Goal: Task Accomplishment & Management: Manage account settings

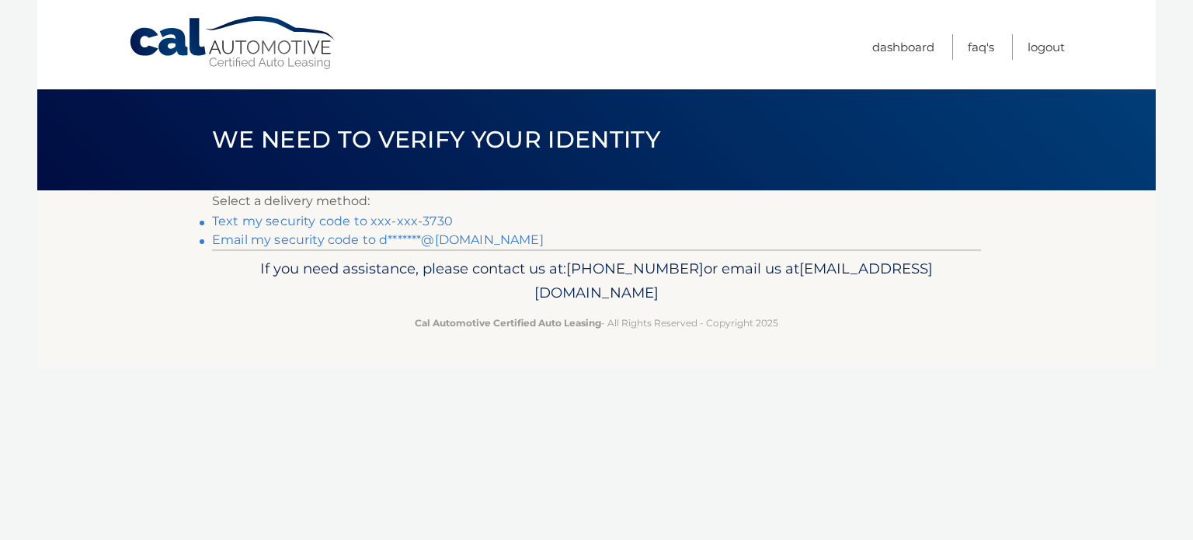
click at [317, 221] on link "Text my security code to xxx-xxx-3730" at bounding box center [332, 221] width 241 height 15
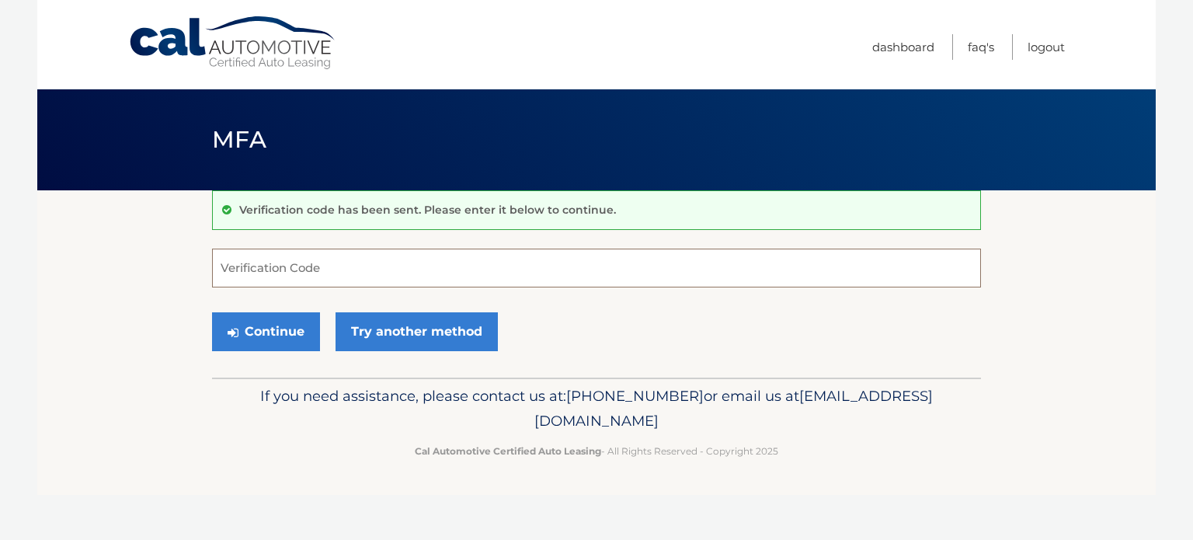
click at [322, 262] on input "Verification Code" at bounding box center [596, 268] width 769 height 39
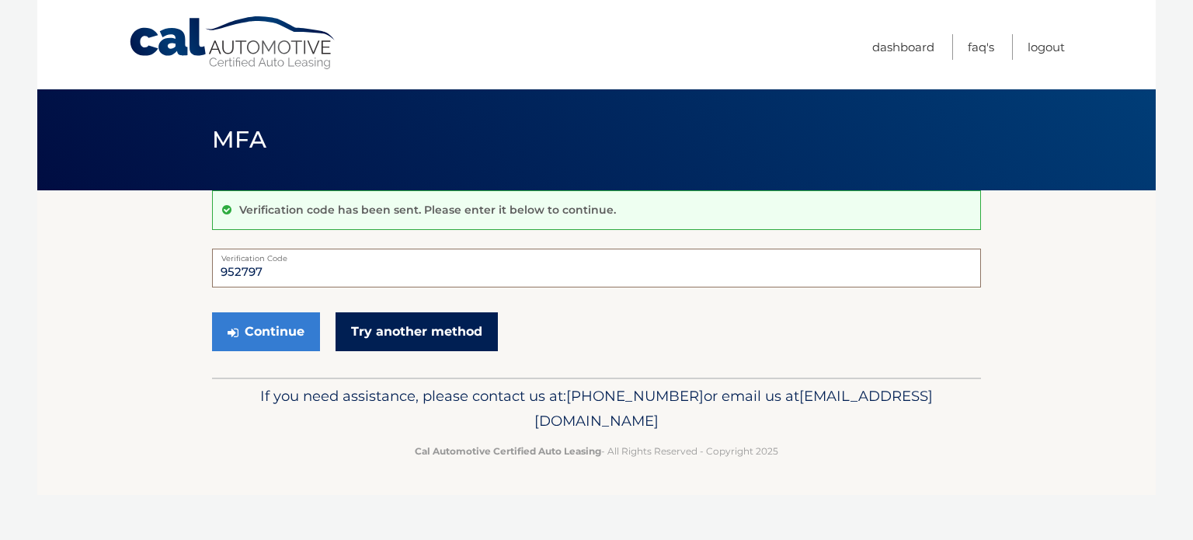
type input "952797"
click at [397, 319] on link "Try another method" at bounding box center [417, 331] width 162 height 39
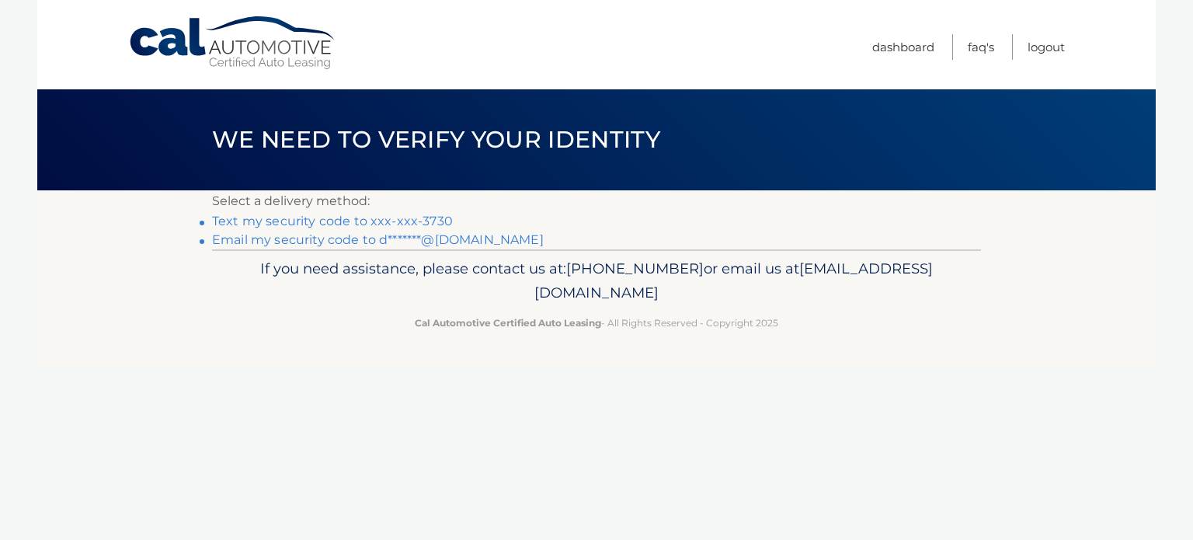
click at [366, 221] on link "Text my security code to xxx-xxx-3730" at bounding box center [332, 221] width 241 height 15
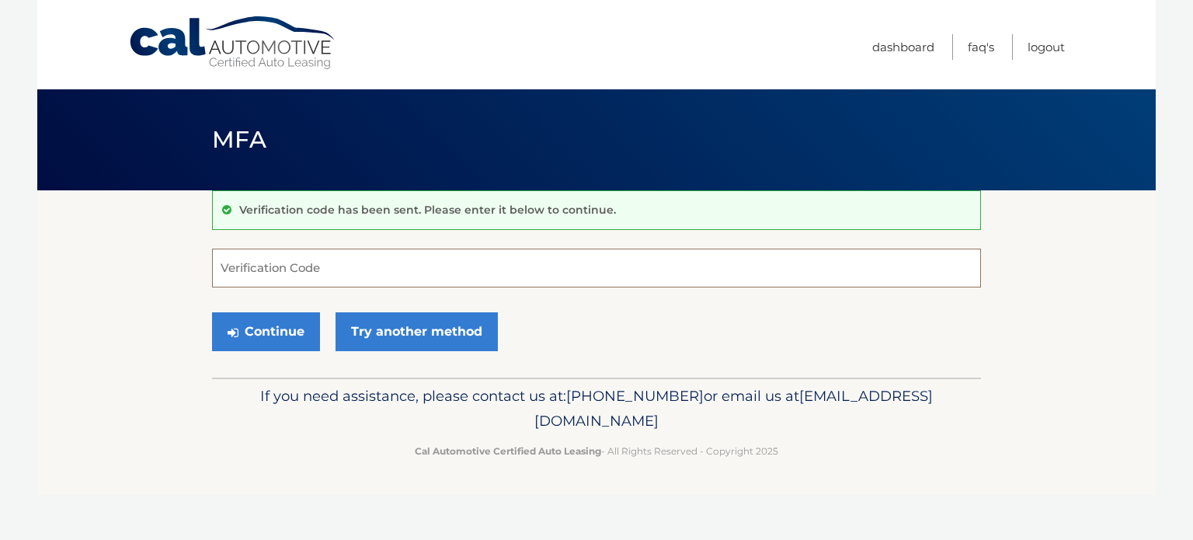
click at [412, 273] on input "Verification Code" at bounding box center [596, 268] width 769 height 39
type input "423778"
click at [252, 334] on button "Continue" at bounding box center [266, 331] width 108 height 39
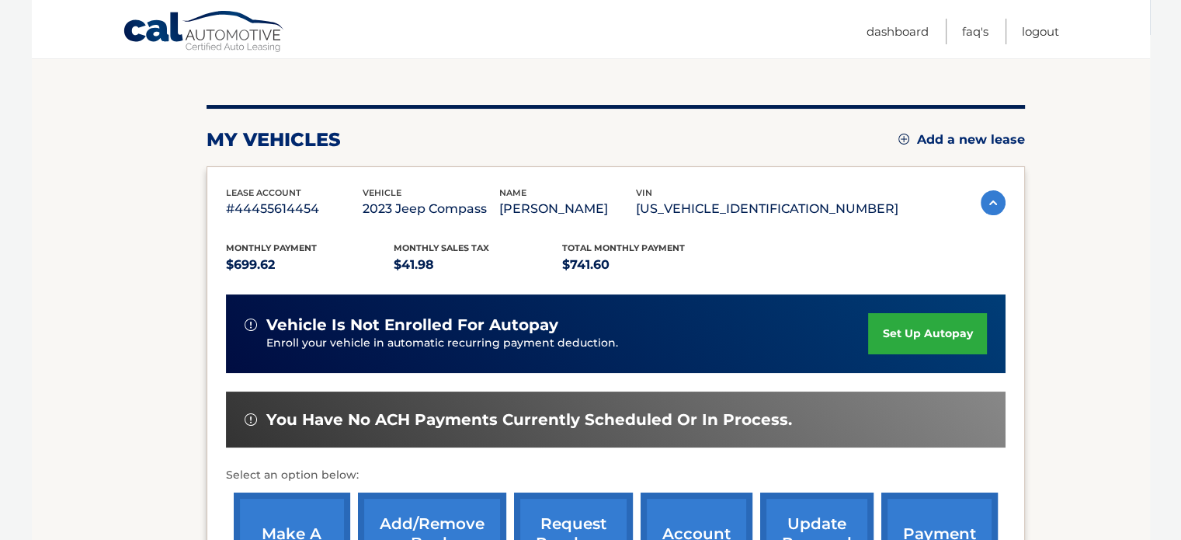
scroll to position [388, 0]
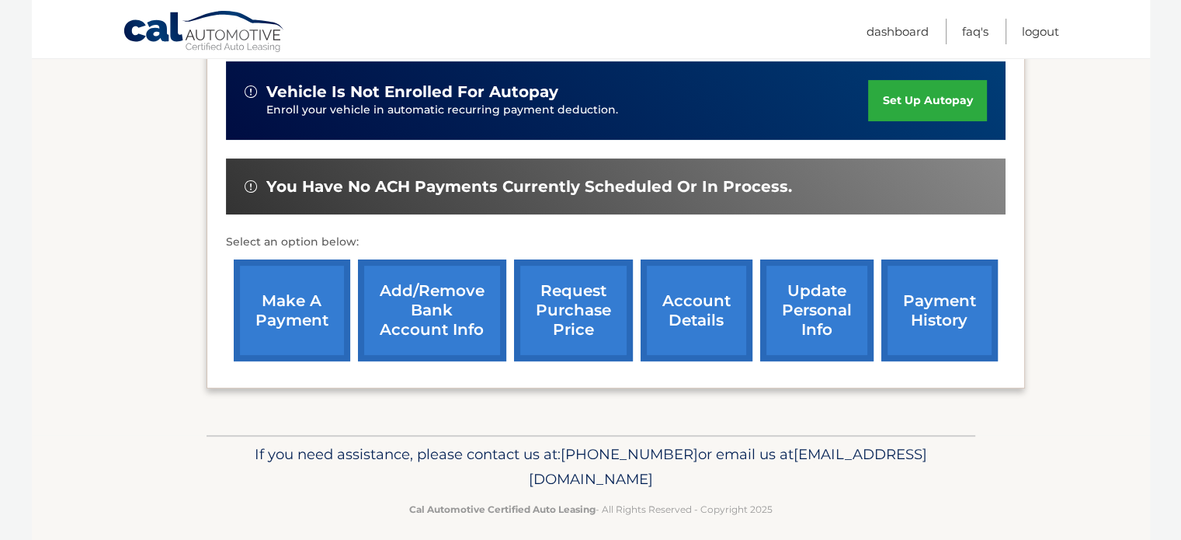
click at [292, 307] on link "make a payment" at bounding box center [292, 310] width 117 height 102
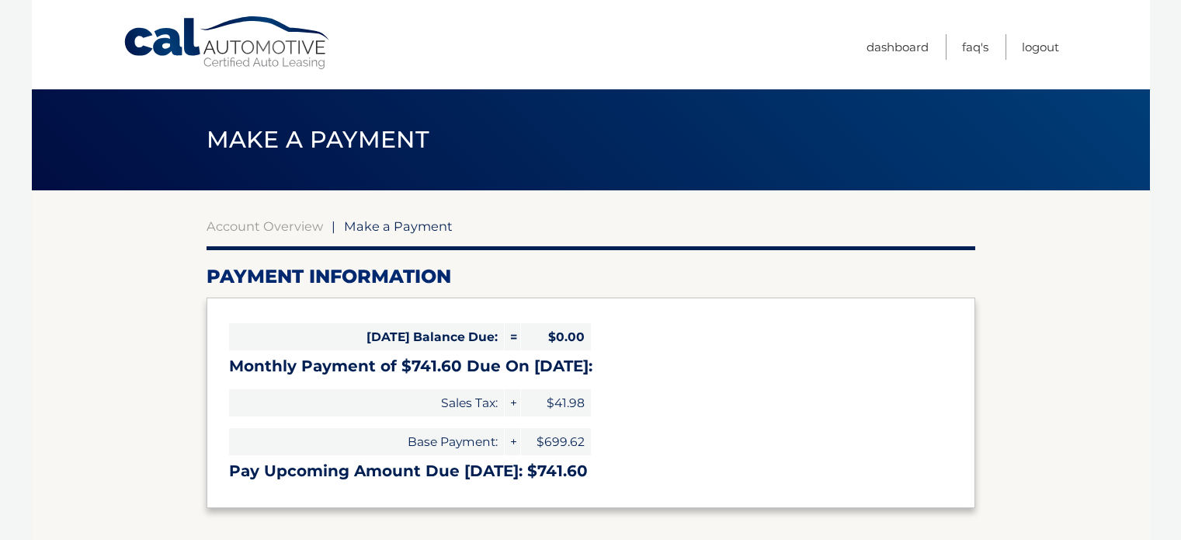
select select "ZTVjZGUzN2QtMDRiOC00NDNkLTk2MGItNmZmYmZjYWU1NGRm"
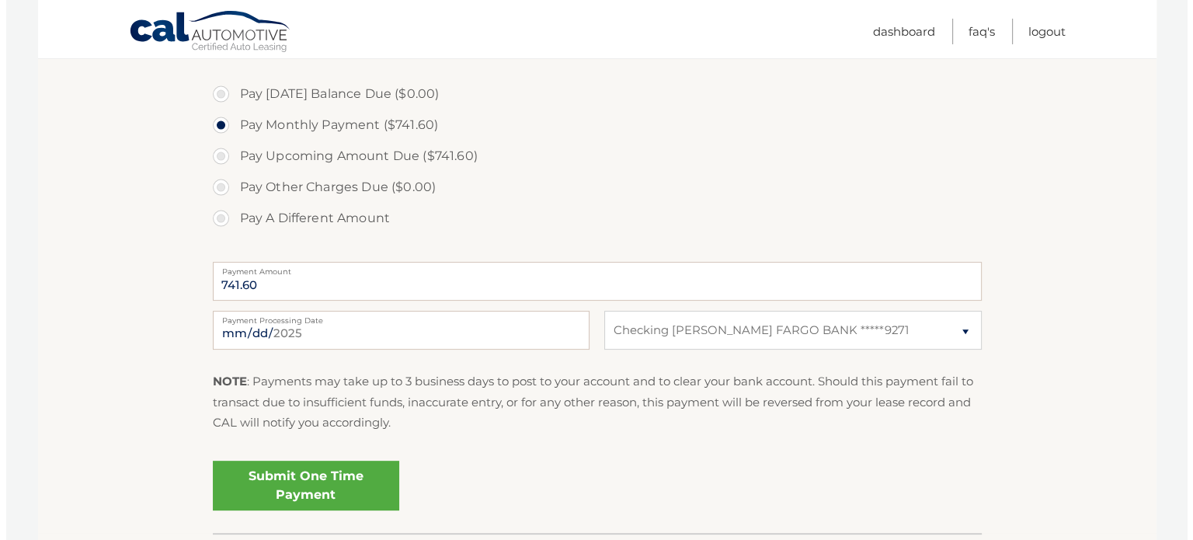
scroll to position [466, 0]
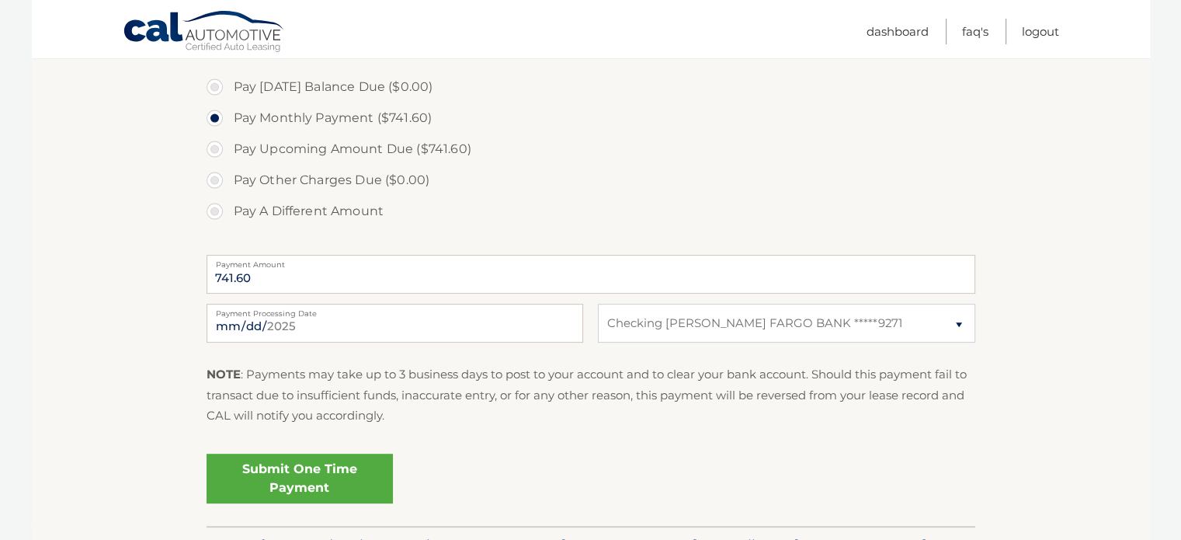
click at [284, 479] on link "Submit One Time Payment" at bounding box center [300, 479] width 186 height 50
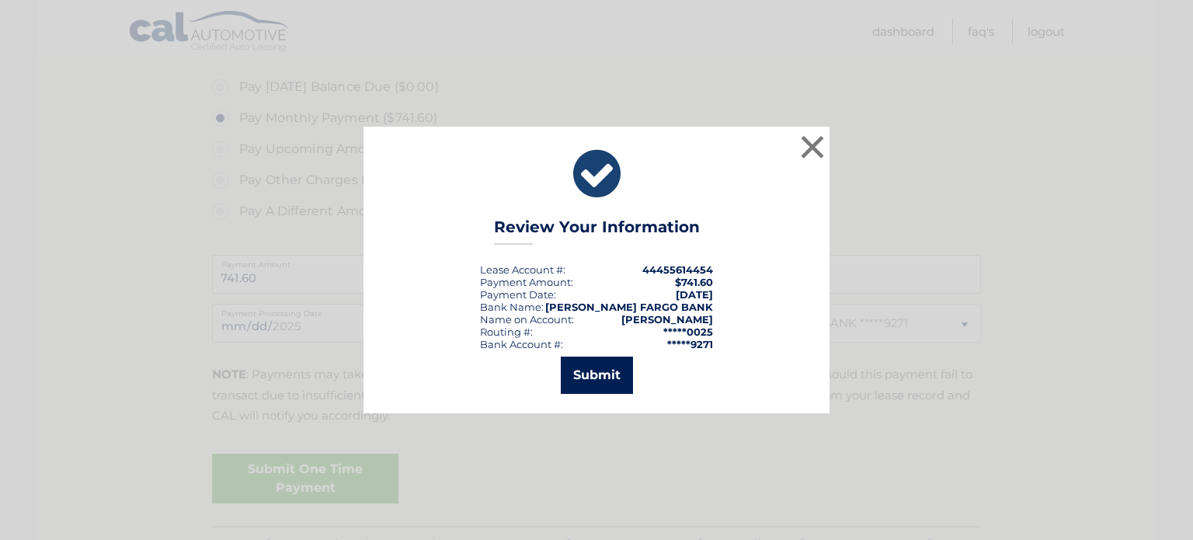
click at [606, 372] on button "Submit" at bounding box center [597, 375] width 72 height 37
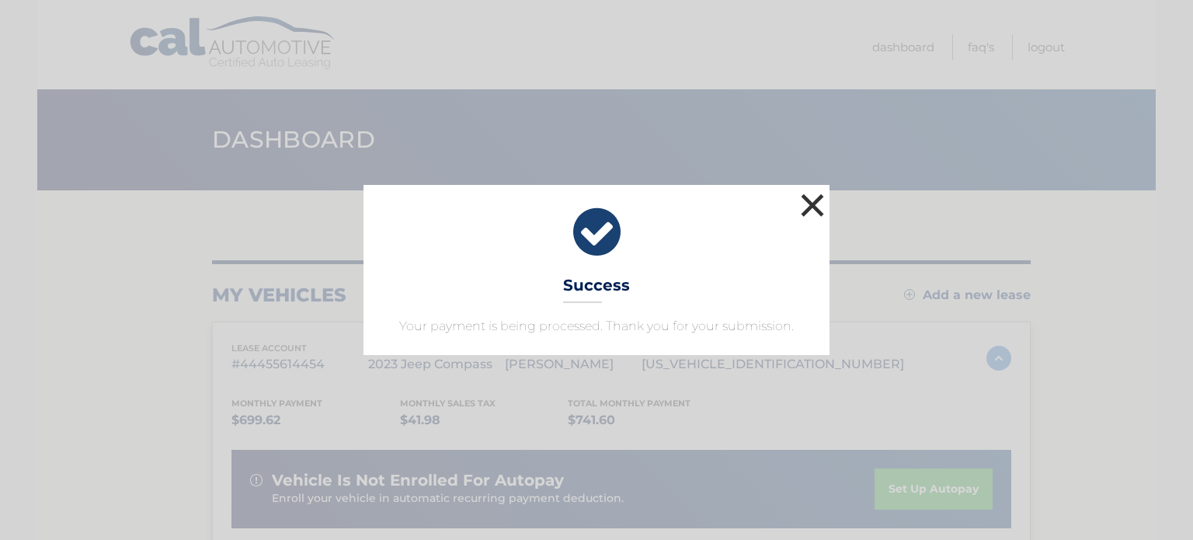
click at [810, 204] on button "×" at bounding box center [812, 205] width 31 height 31
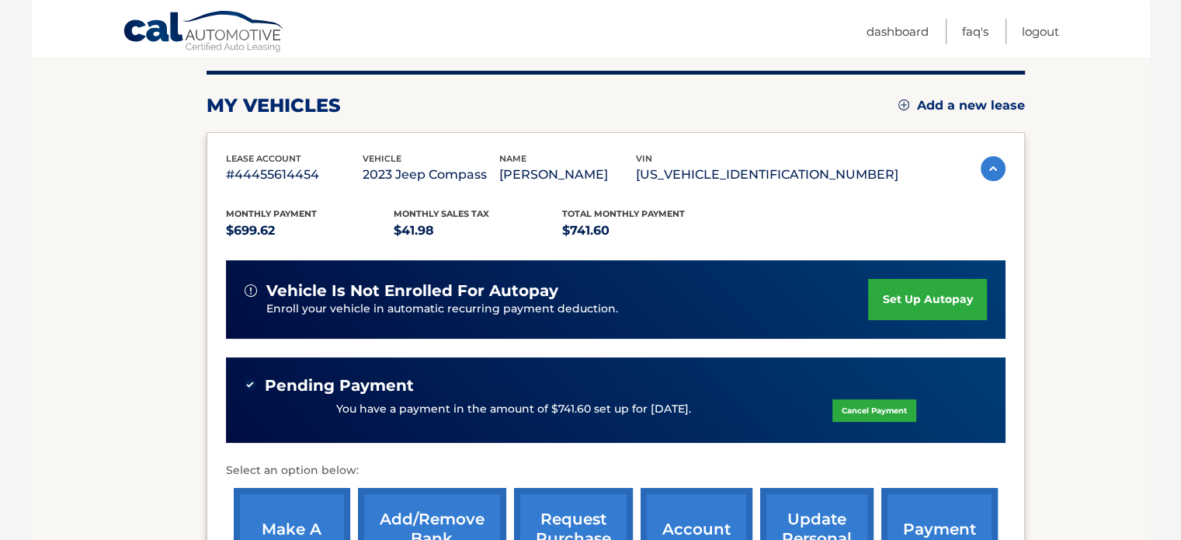
scroll to position [233, 0]
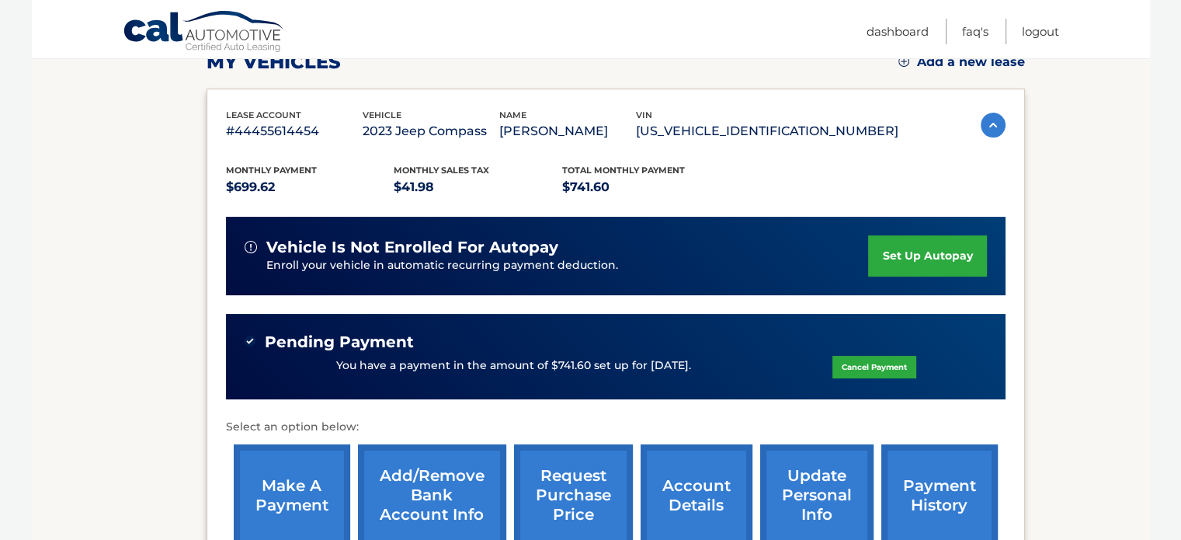
click at [845, 364] on link "Cancel Payment" at bounding box center [875, 367] width 84 height 23
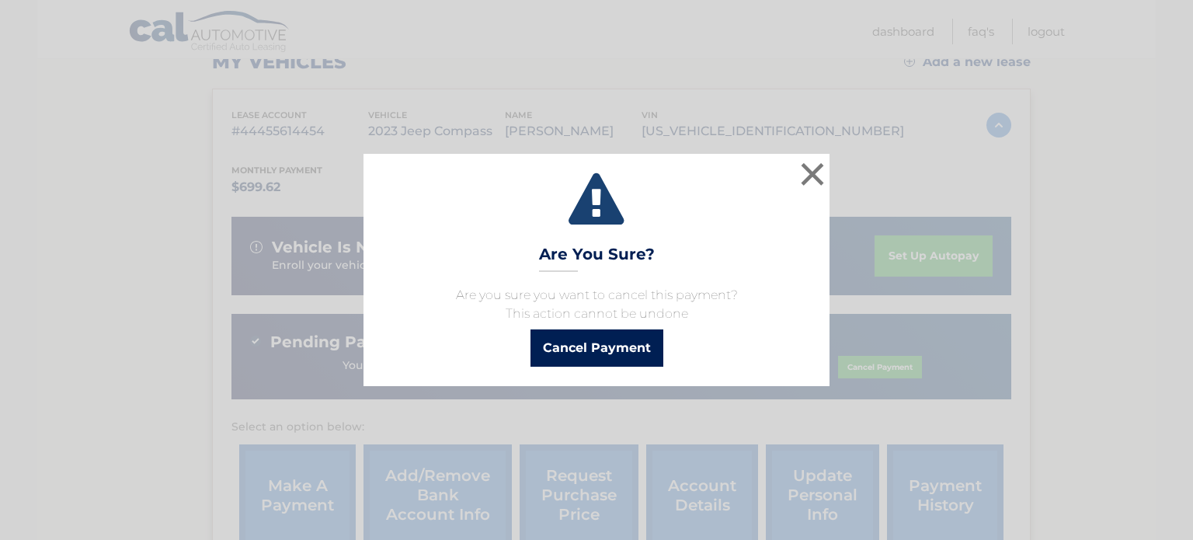
click at [587, 346] on button "Cancel Payment" at bounding box center [597, 347] width 133 height 37
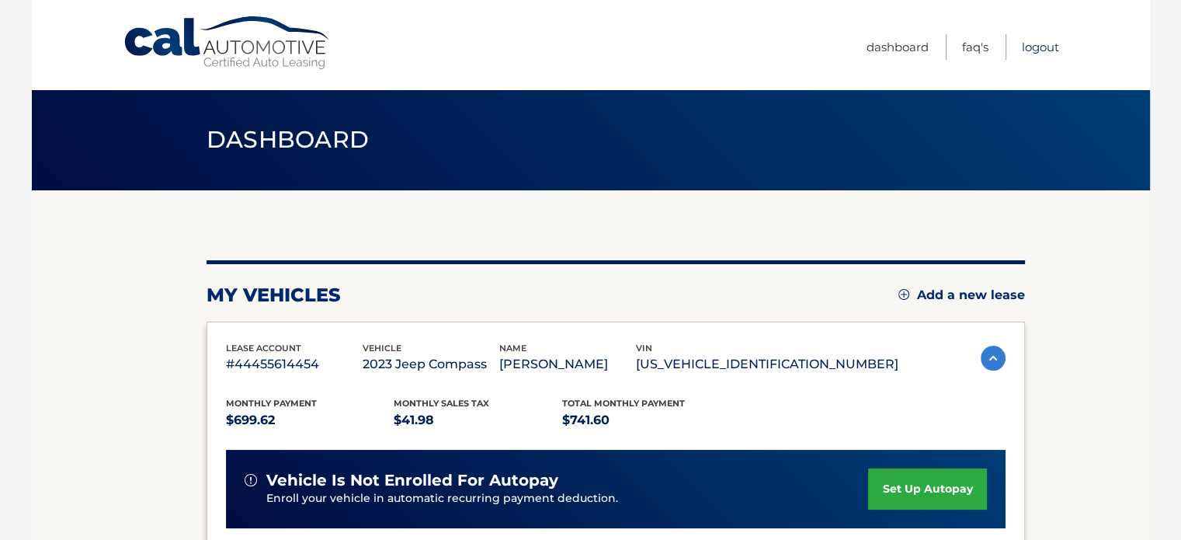
click at [1038, 46] on link "Logout" at bounding box center [1040, 47] width 37 height 26
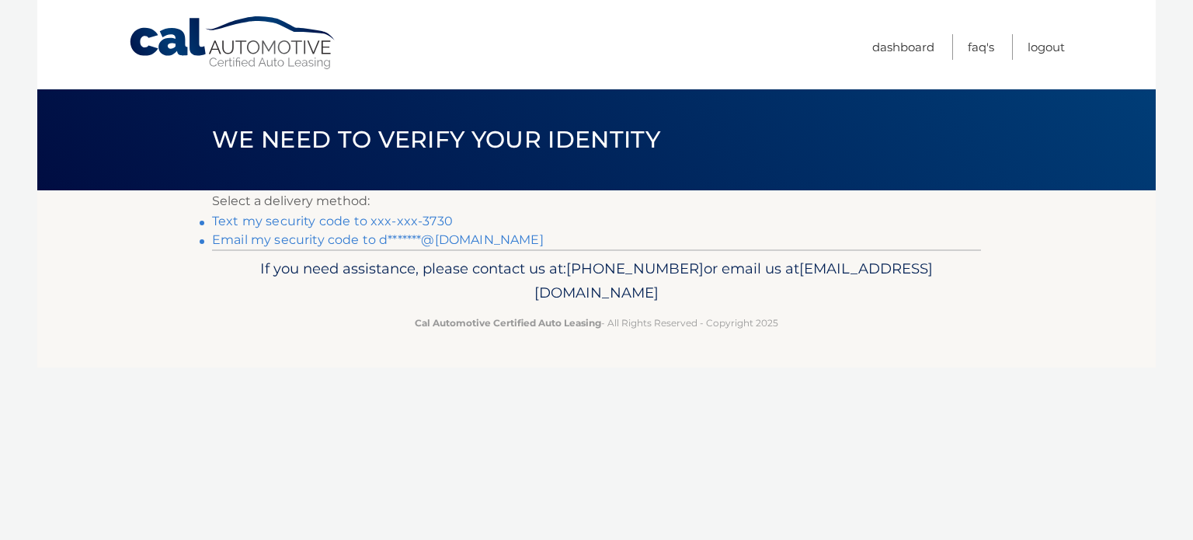
click at [301, 218] on link "Text my security code to xxx-xxx-3730" at bounding box center [332, 221] width 241 height 15
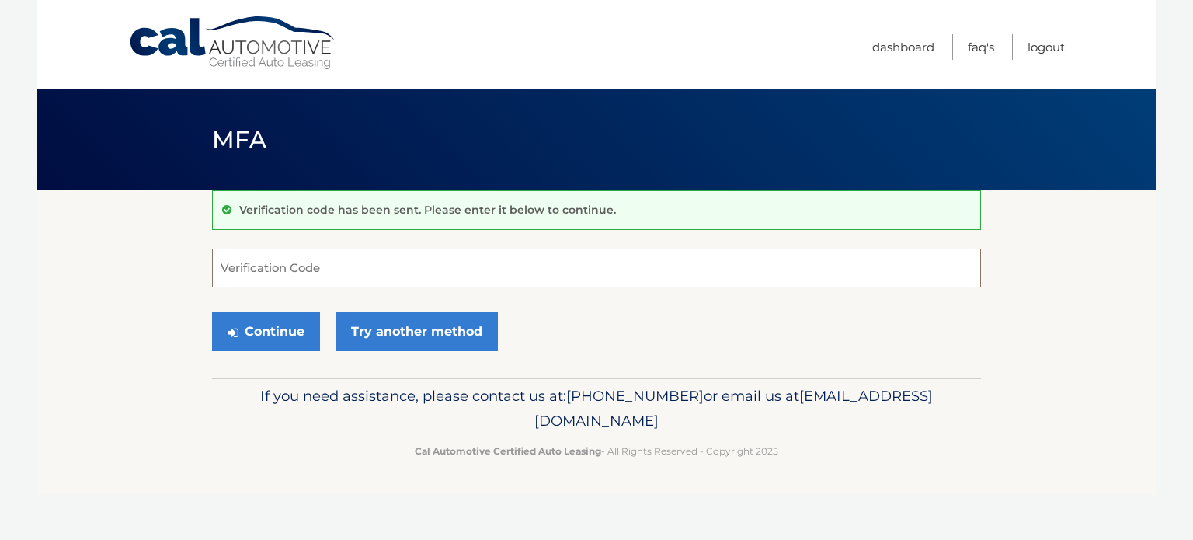
click at [308, 266] on input "Verification Code" at bounding box center [596, 268] width 769 height 39
type input "766715"
click at [283, 339] on button "Continue" at bounding box center [266, 331] width 108 height 39
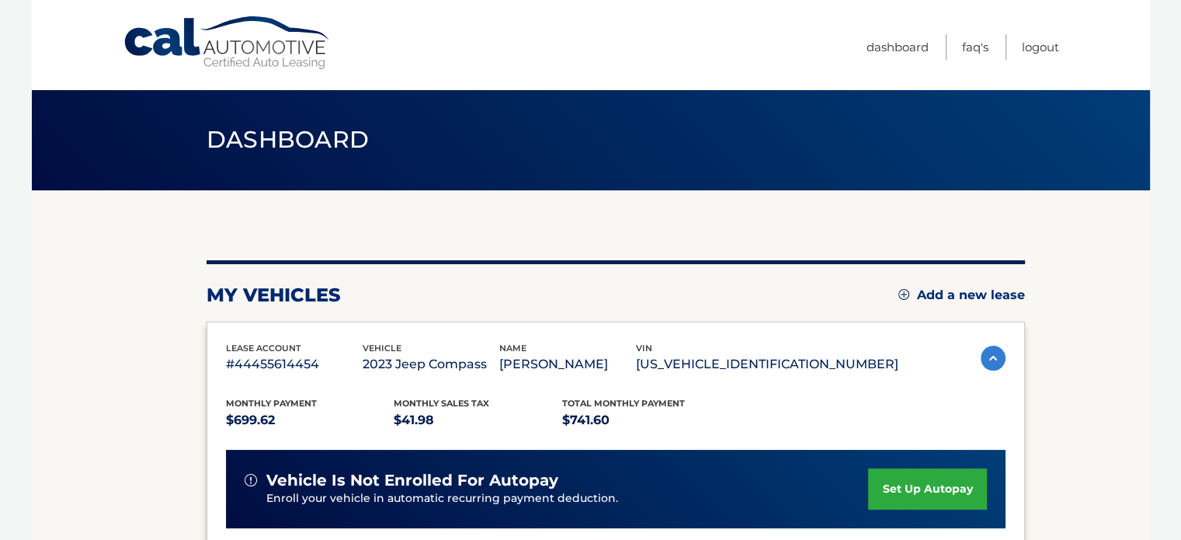
click at [985, 357] on img at bounding box center [993, 358] width 25 height 25
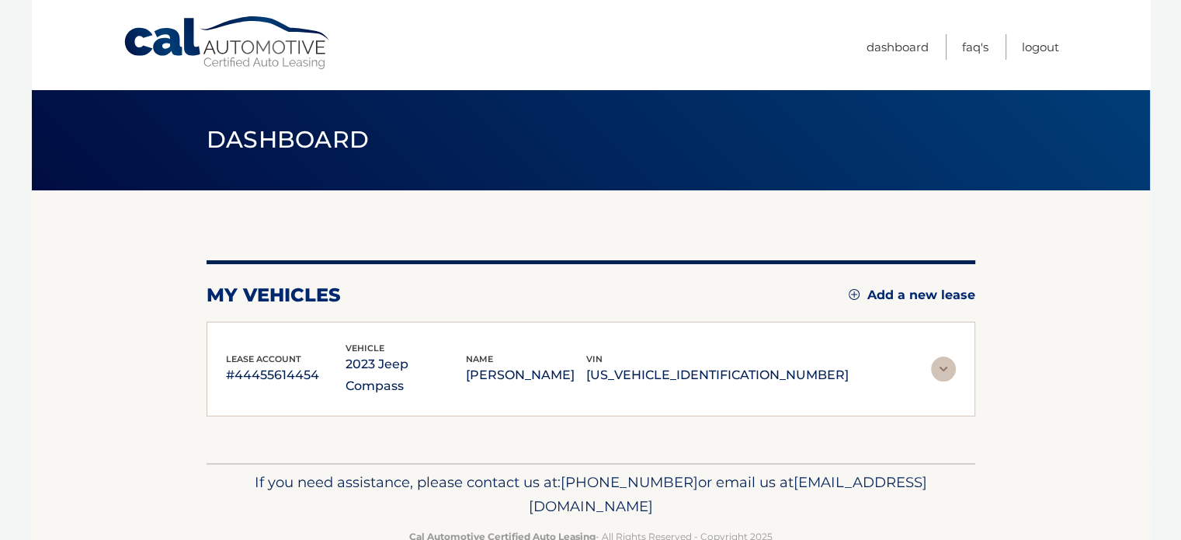
click at [985, 357] on section "my vehicles Add a new lease lease account #44455614454 vehicle 2023 Jeep Compas…" at bounding box center [591, 326] width 1119 height 273
click at [941, 357] on img at bounding box center [943, 369] width 25 height 25
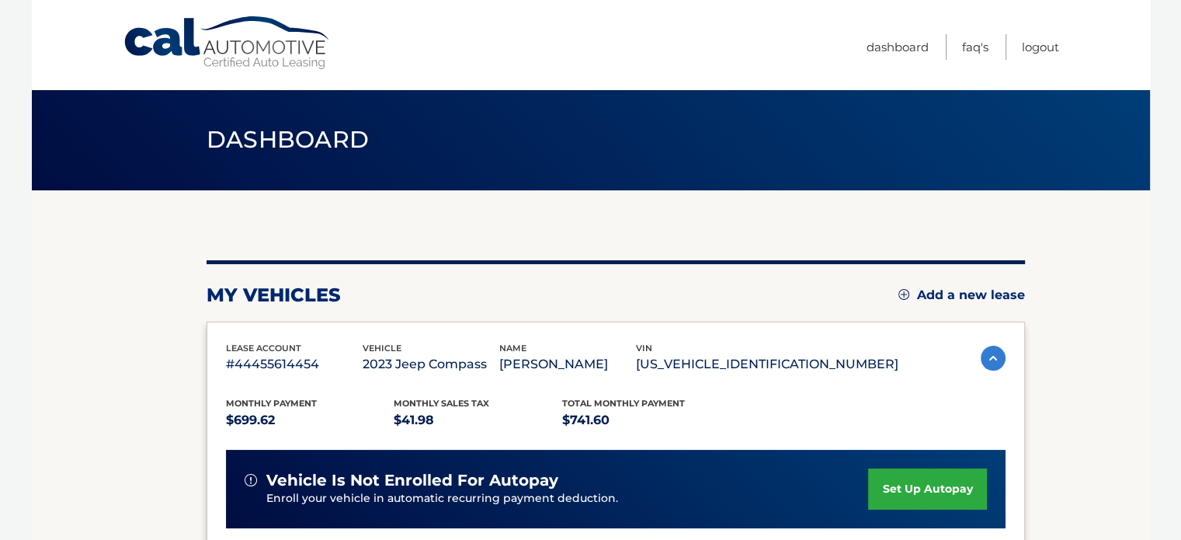
click at [283, 294] on h2 "my vehicles" at bounding box center [274, 295] width 134 height 23
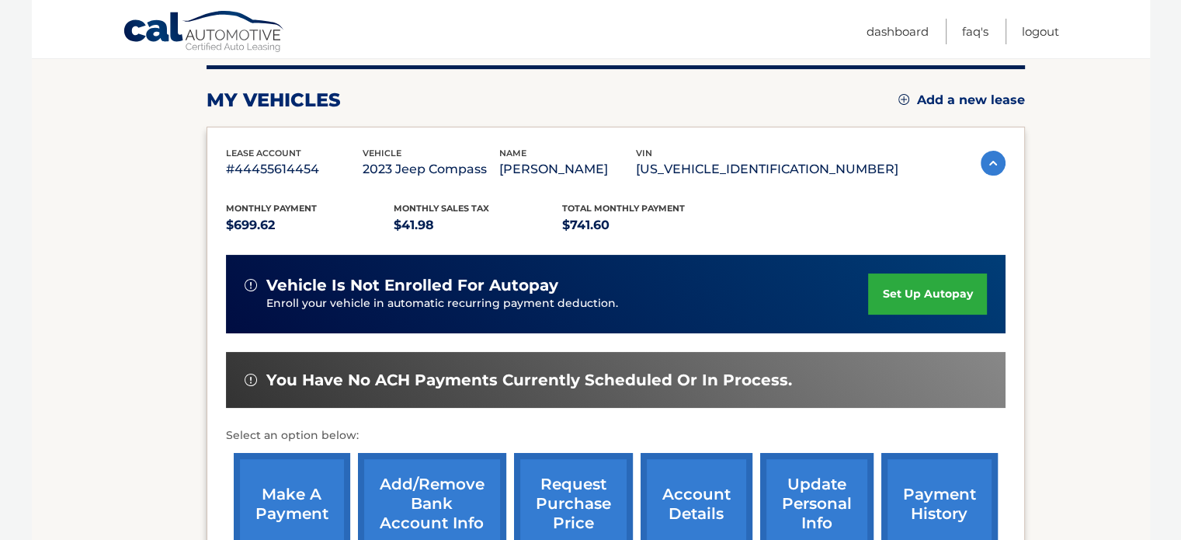
scroll to position [233, 0]
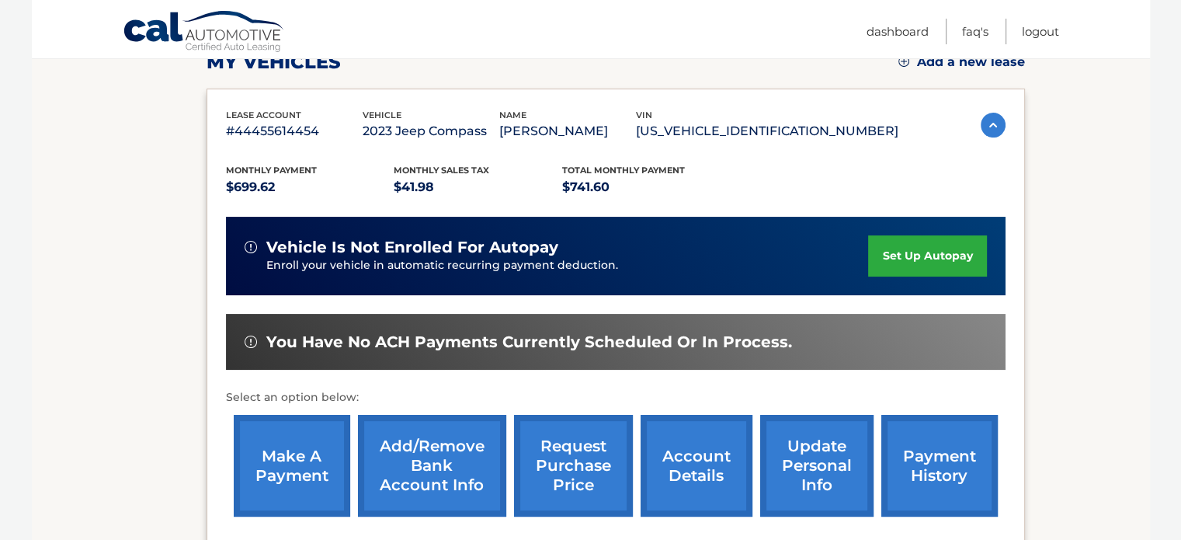
click at [687, 488] on link "account details" at bounding box center [697, 466] width 112 height 102
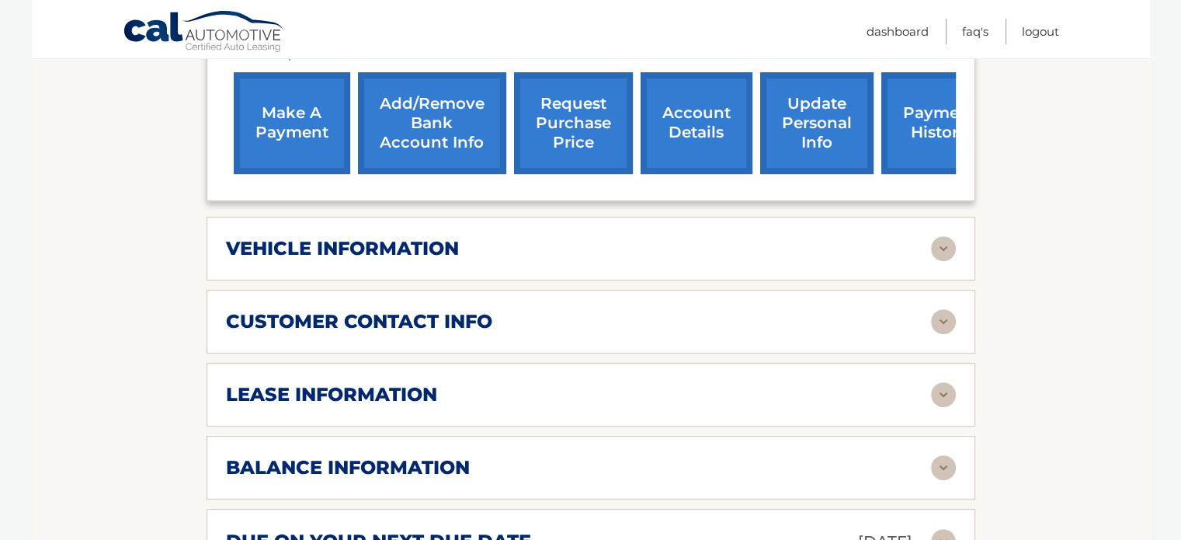
scroll to position [621, 0]
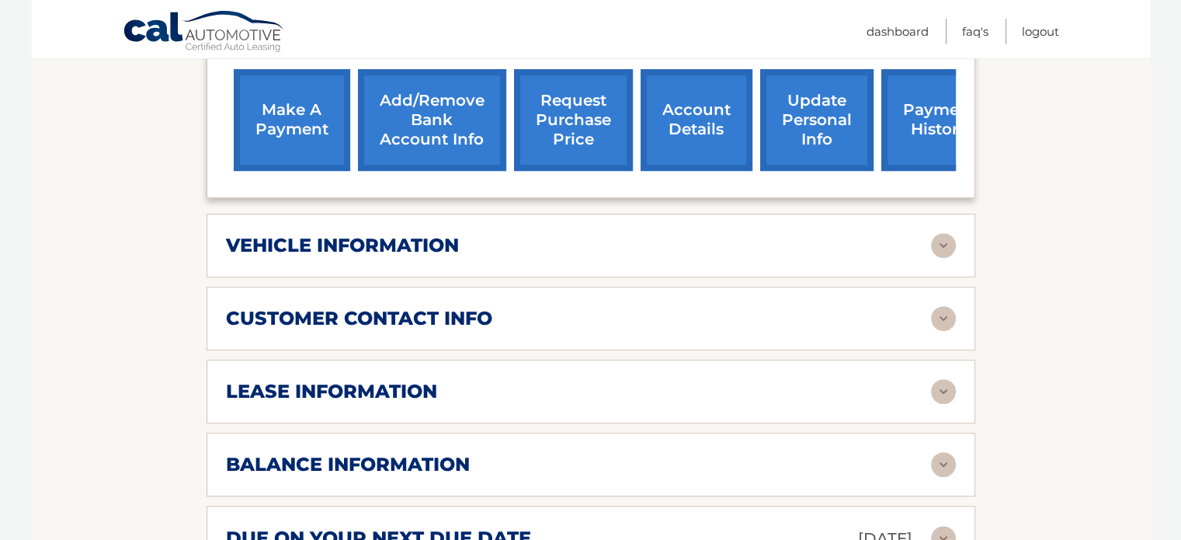
click at [941, 379] on img at bounding box center [943, 391] width 25 height 25
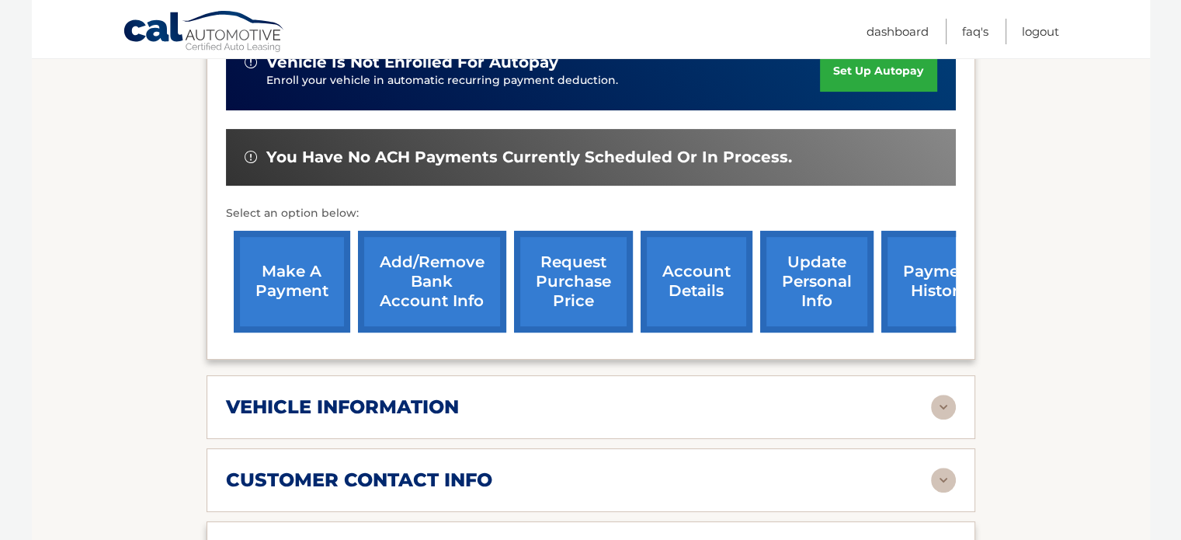
scroll to position [466, 0]
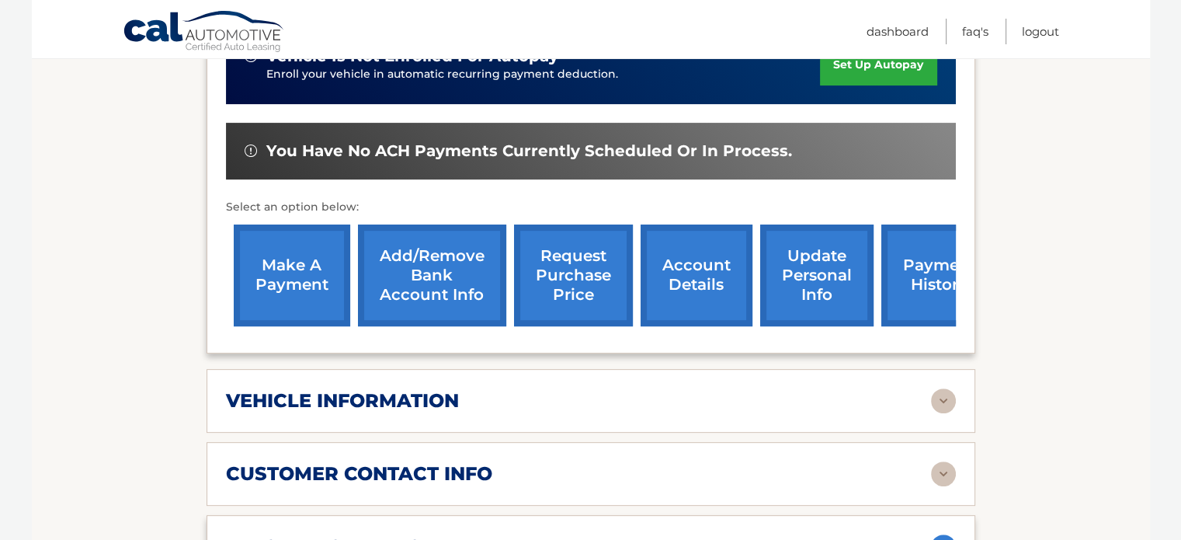
click at [941, 256] on link "payment history" at bounding box center [940, 275] width 117 height 102
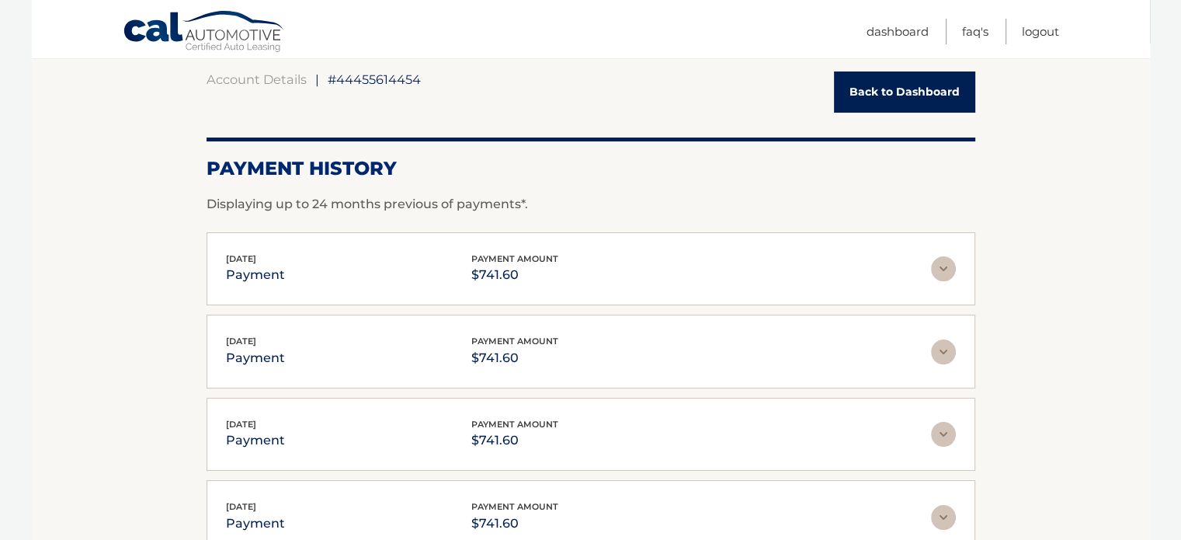
scroll to position [155, 0]
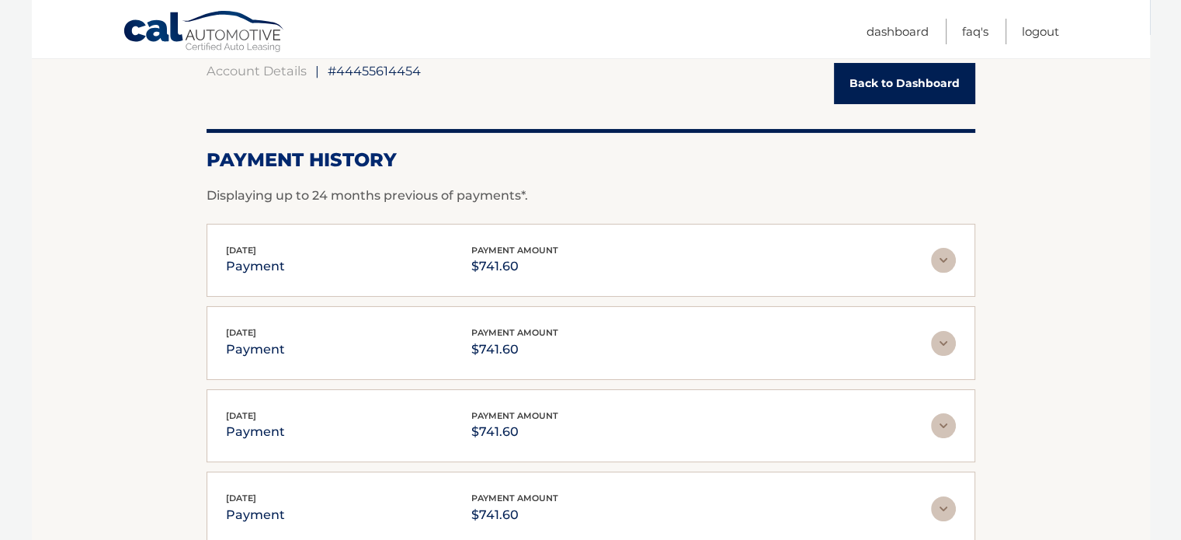
click at [941, 262] on img at bounding box center [943, 260] width 25 height 25
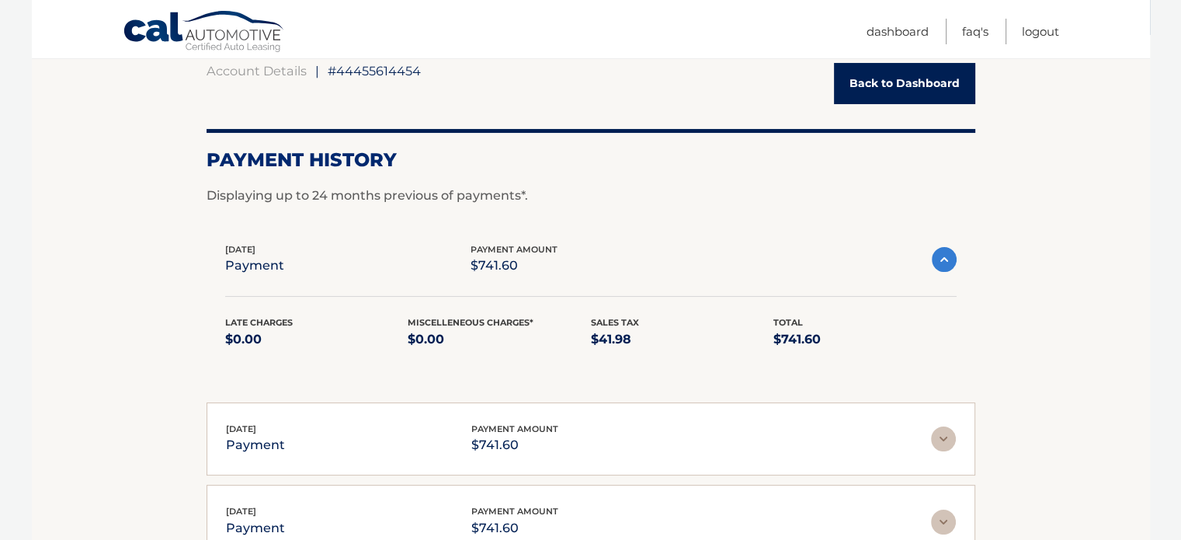
click at [941, 262] on img at bounding box center [944, 259] width 25 height 25
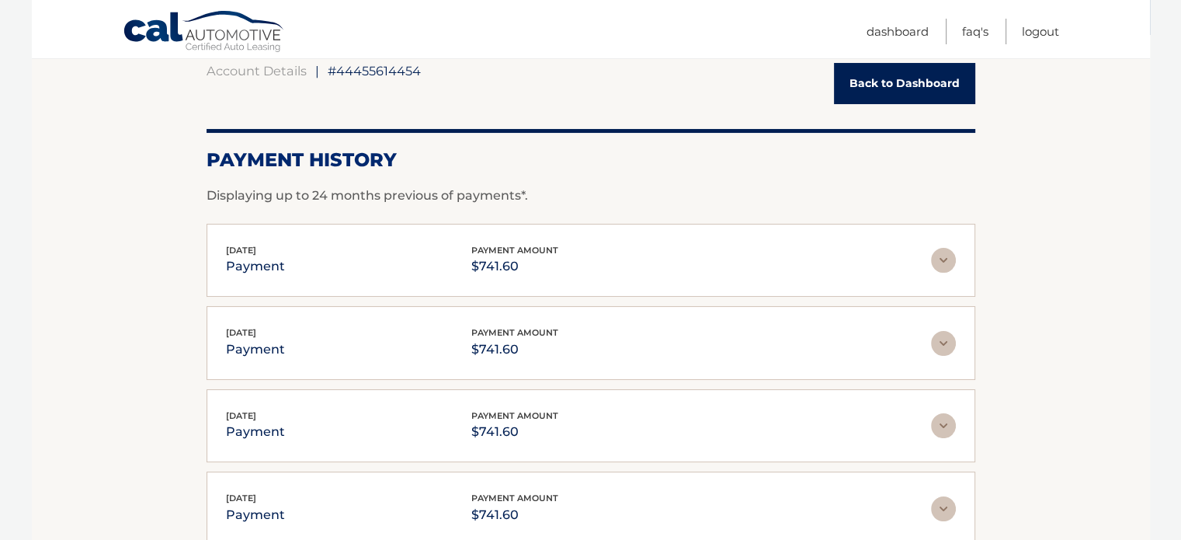
scroll to position [0, 0]
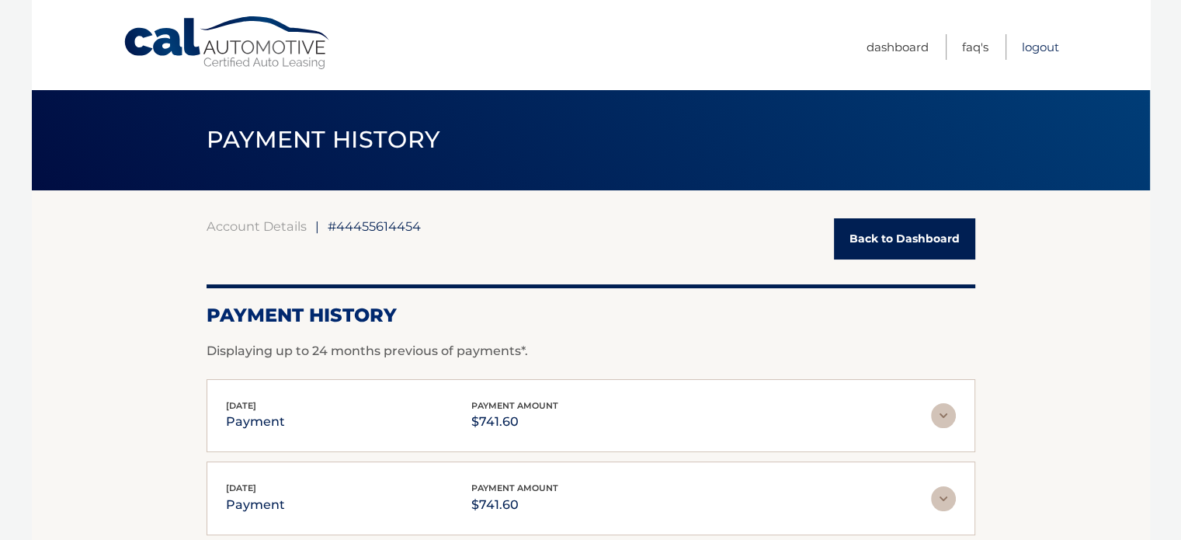
click at [1030, 48] on link "Logout" at bounding box center [1040, 47] width 37 height 26
